Goal: Find specific page/section: Find specific page/section

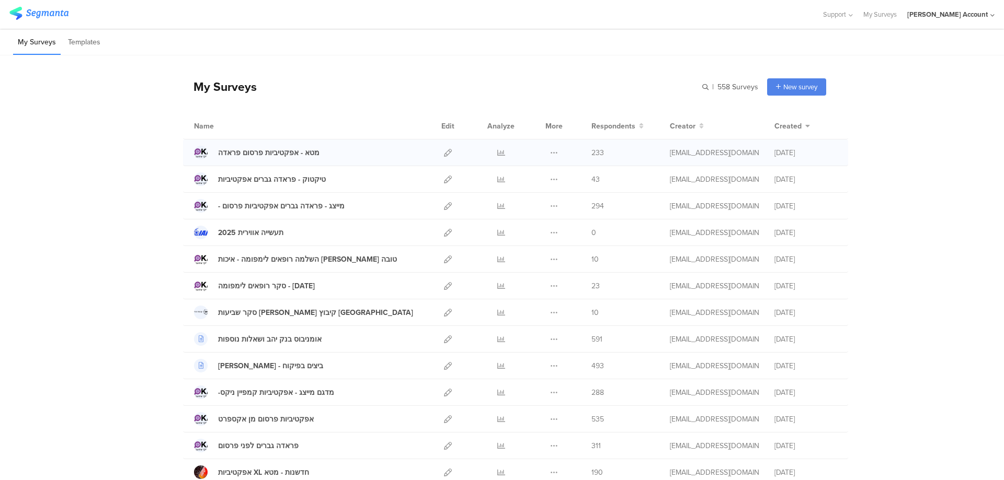
click at [492, 153] on div at bounding box center [500, 153] width 31 height 26
click at [498, 152] on icon at bounding box center [501, 153] width 8 height 8
click at [497, 180] on icon at bounding box center [501, 180] width 8 height 8
